Goal: Information Seeking & Learning: Understand process/instructions

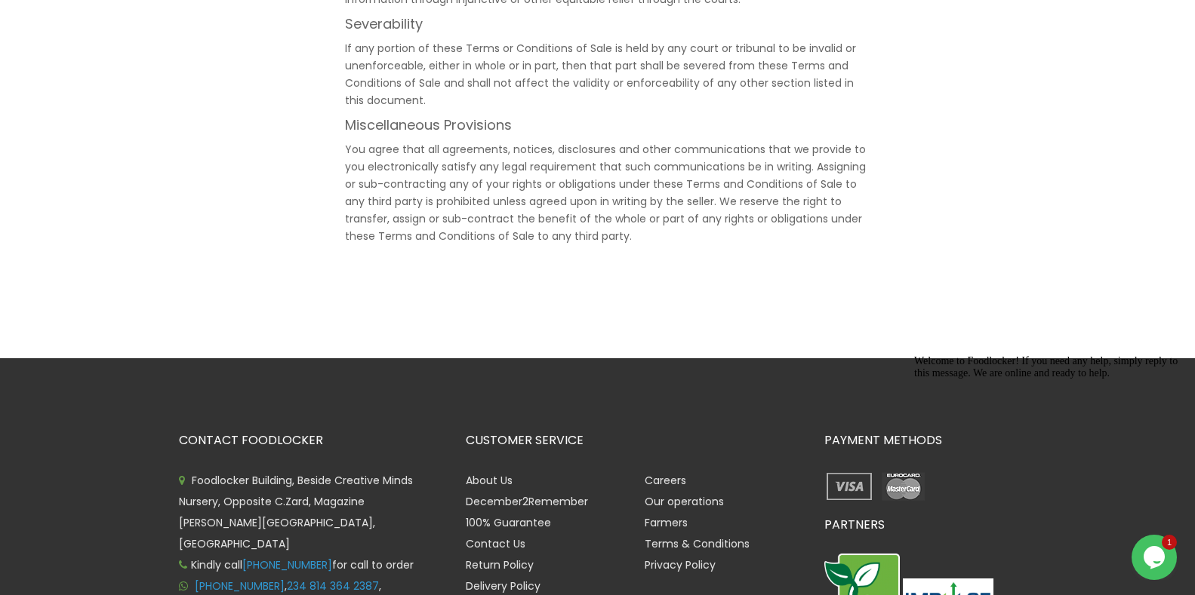
scroll to position [4226, 0]
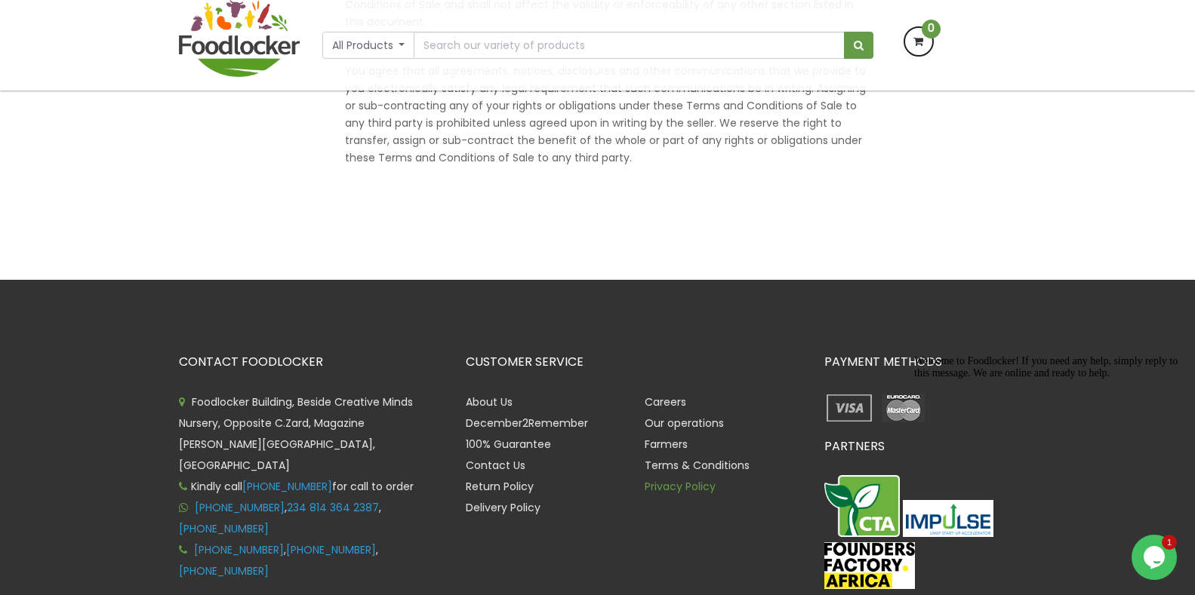
click at [677, 479] on link "Privacy Policy" at bounding box center [679, 486] width 71 height 15
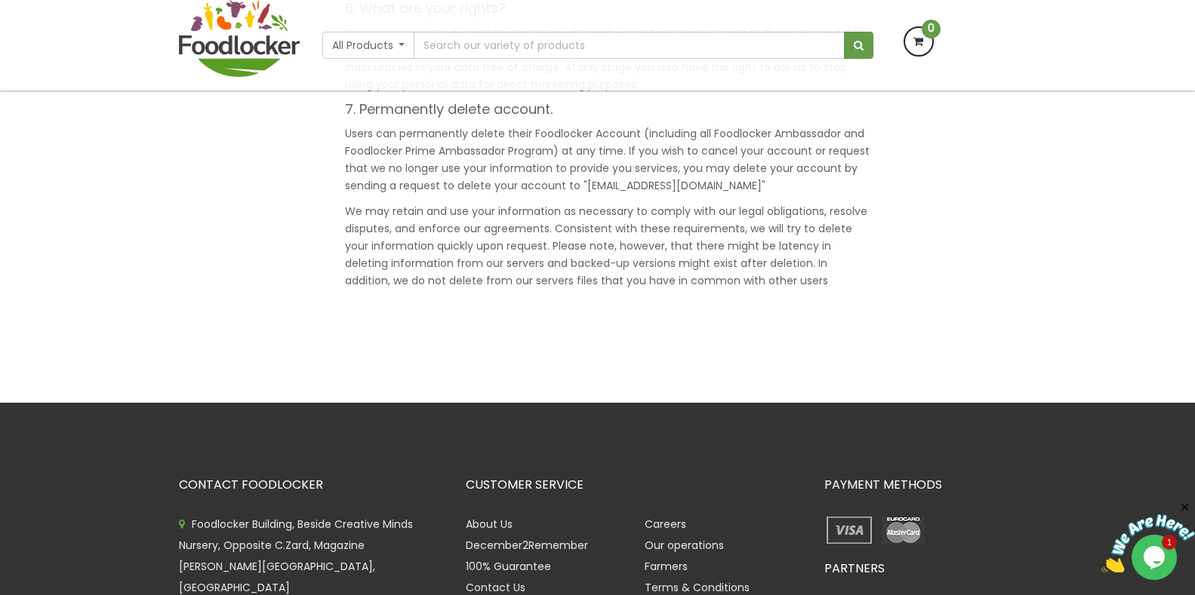
scroll to position [1886, 0]
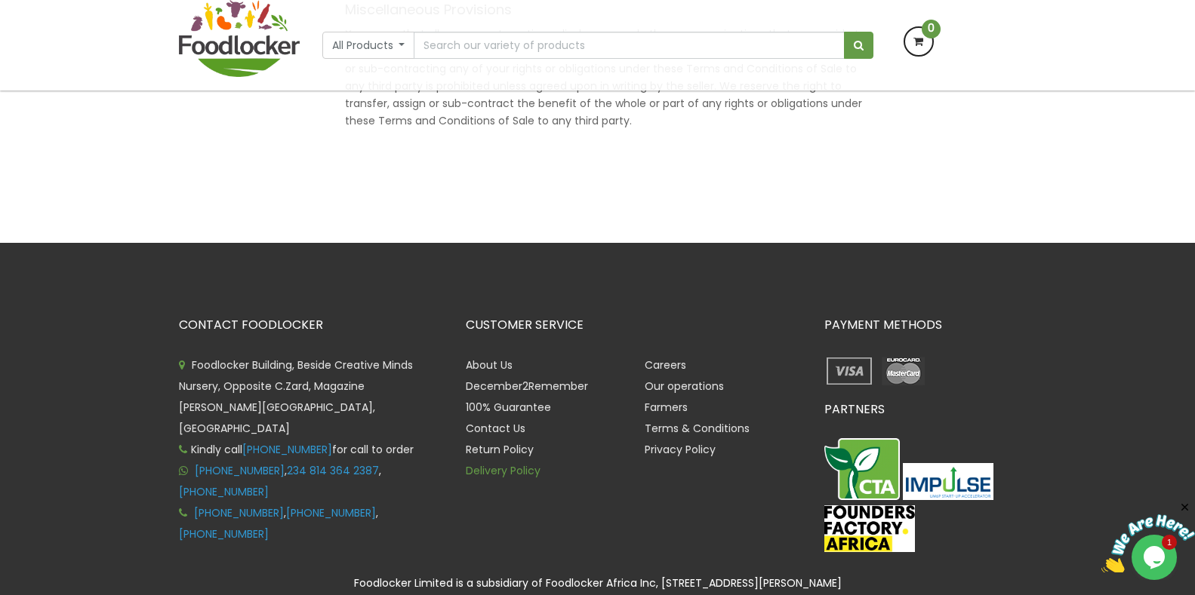
scroll to position [4266, 0]
